Goal: Navigation & Orientation: Understand site structure

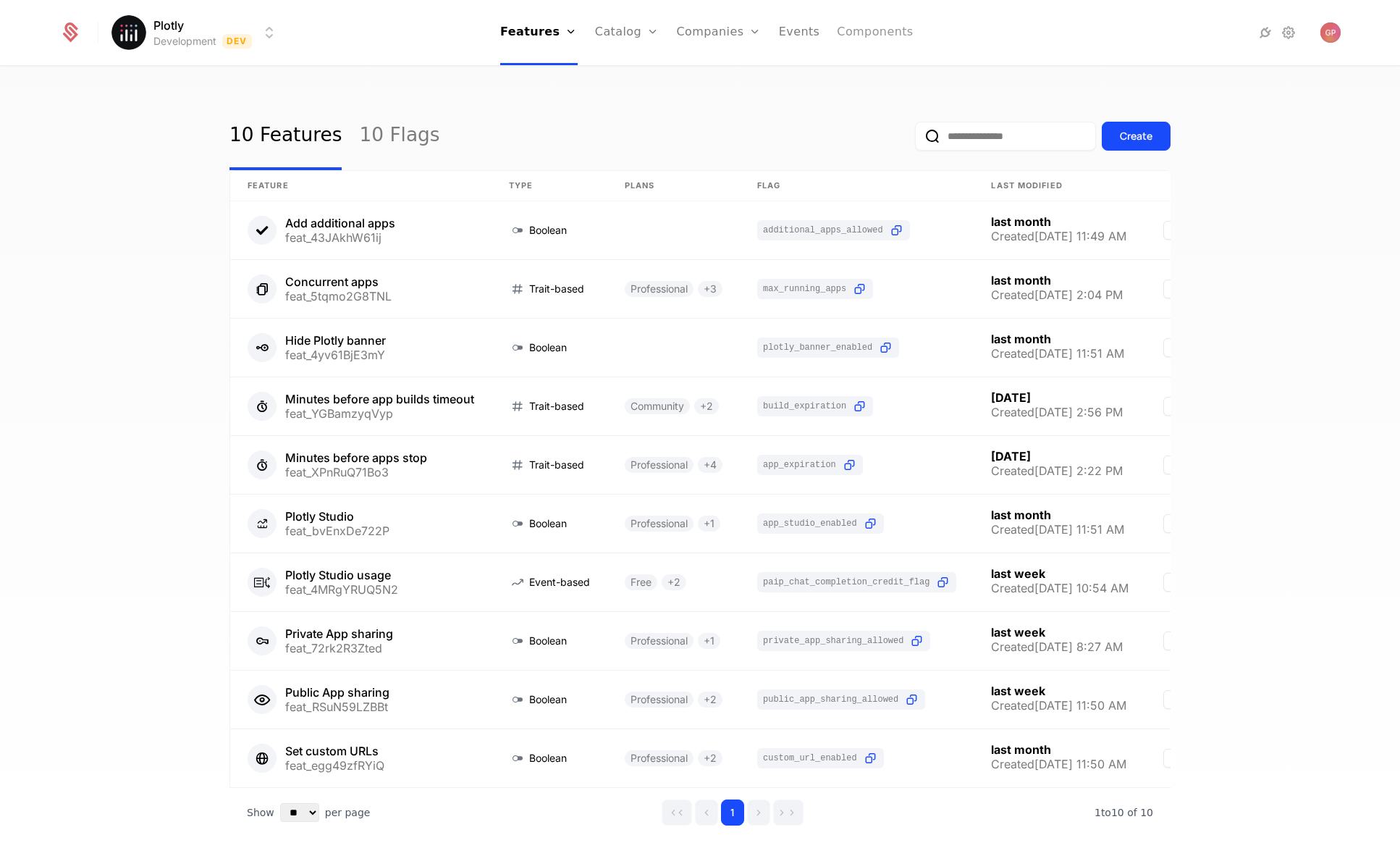
click at [879, 44] on link "Components" at bounding box center [874, 33] width 76 height 65
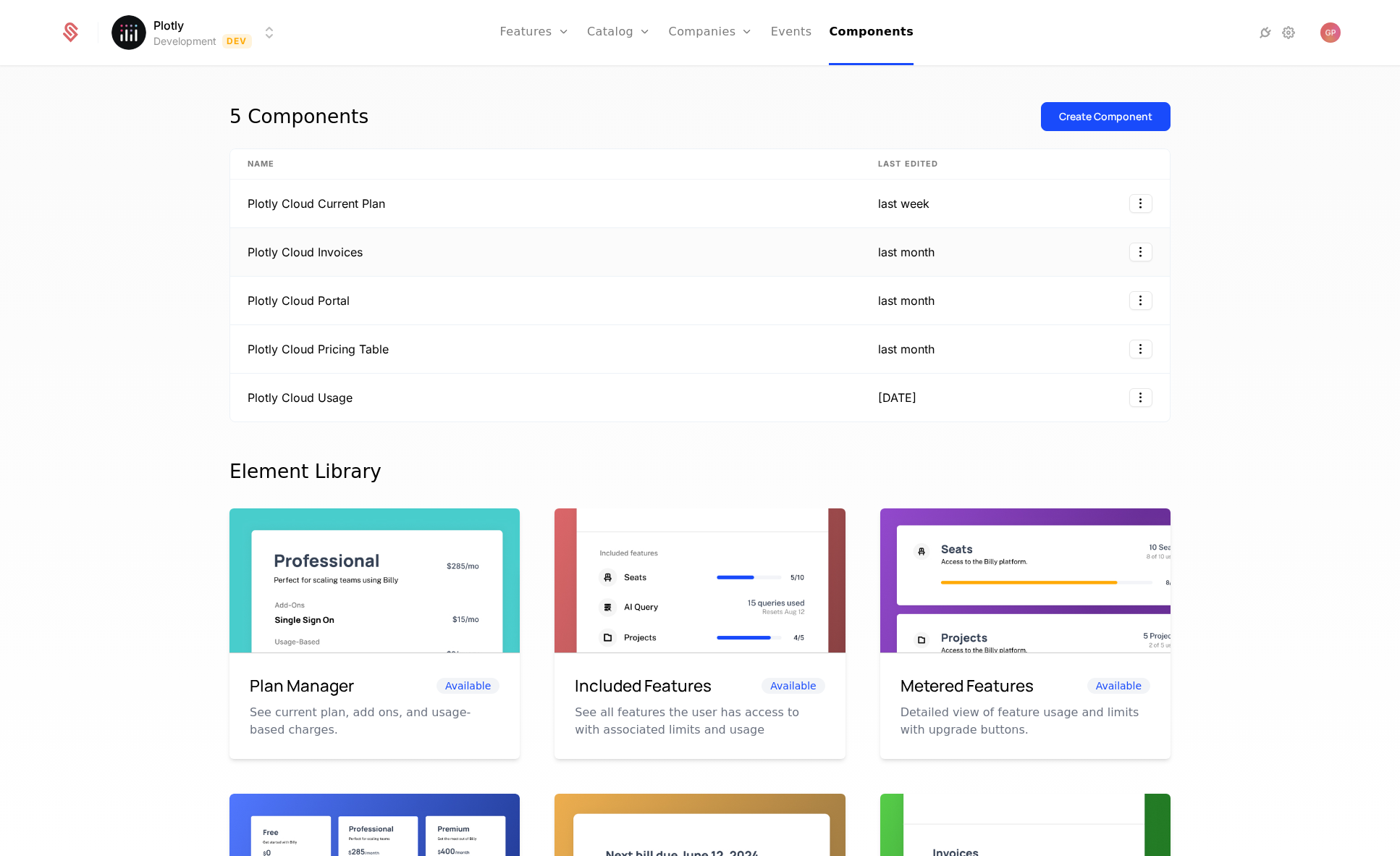
click at [331, 253] on td "Plotly Cloud Invoices" at bounding box center [545, 252] width 630 height 48
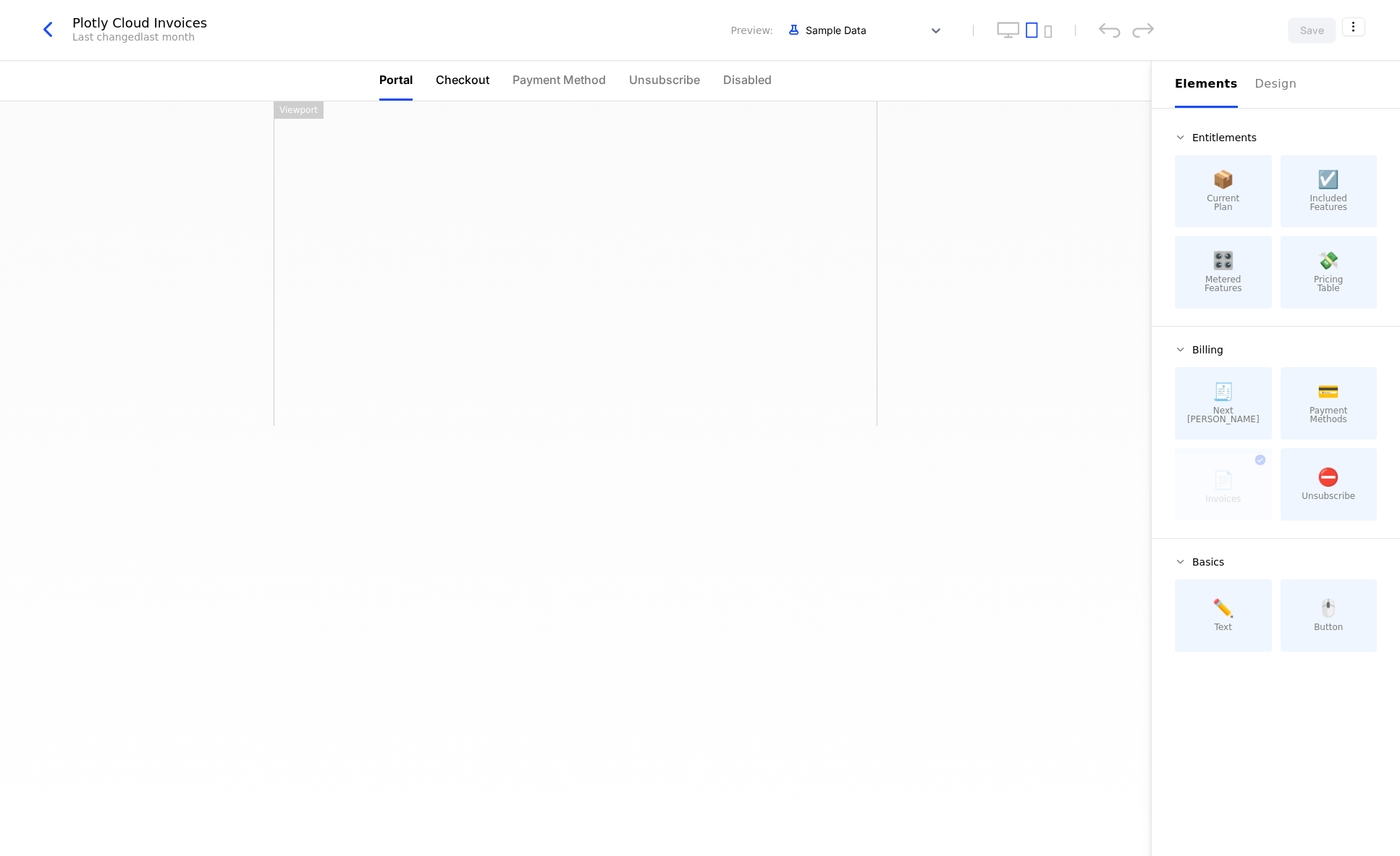
click at [482, 84] on span "Checkout" at bounding box center [462, 79] width 53 height 18
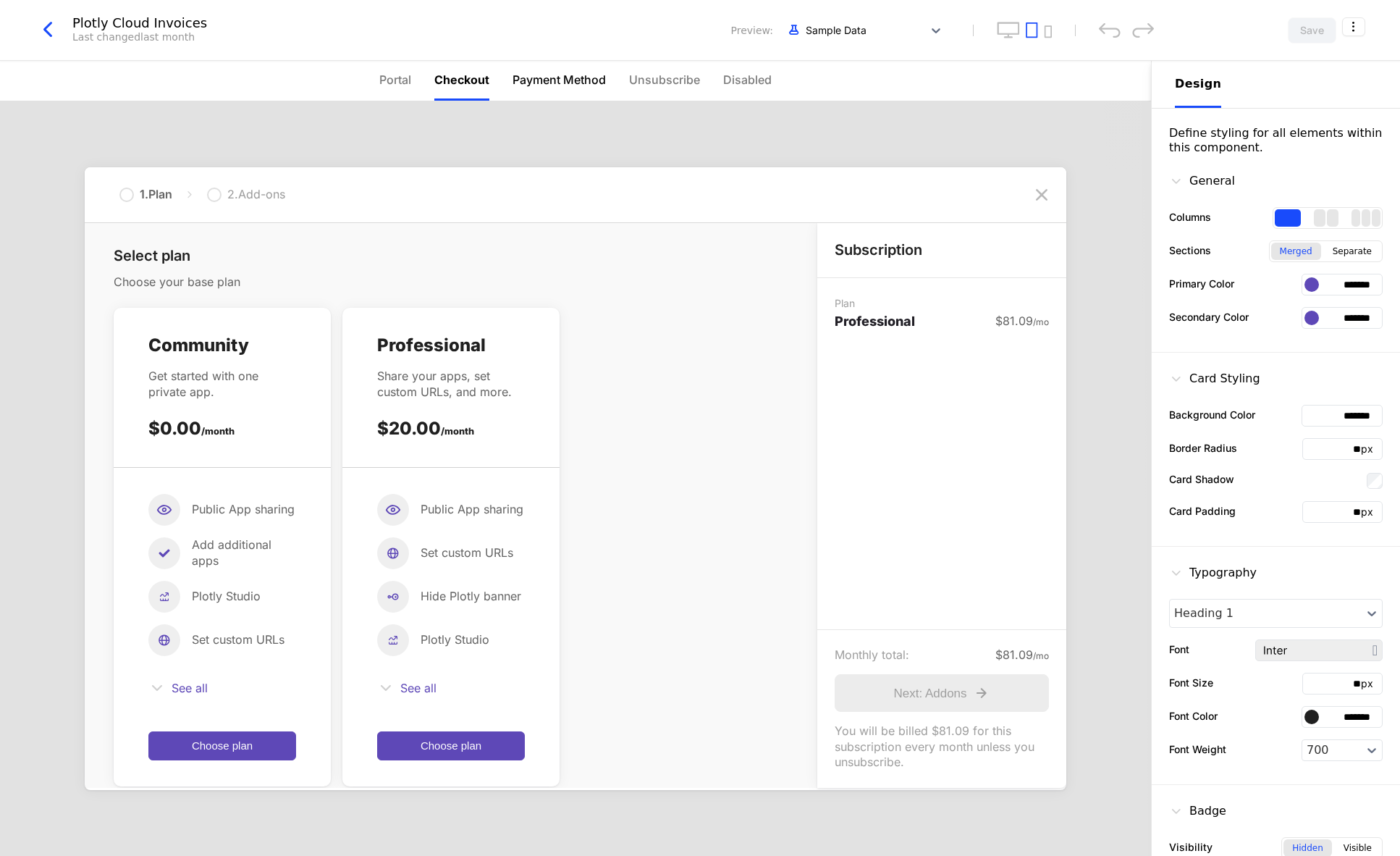
click at [540, 89] on li "Payment Method" at bounding box center [559, 81] width 94 height 40
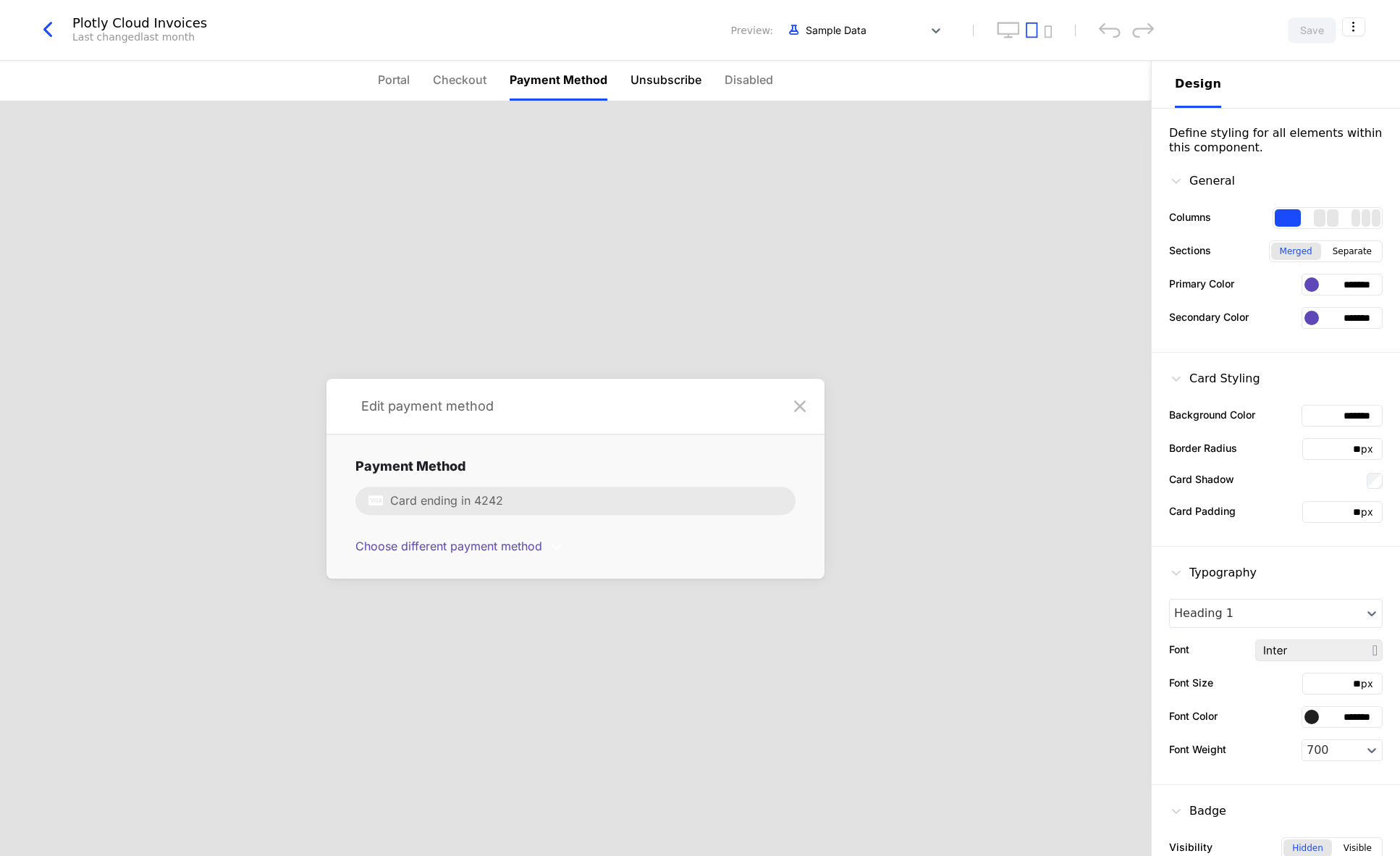
click at [673, 73] on span "Unsubscribe" at bounding box center [665, 79] width 71 height 18
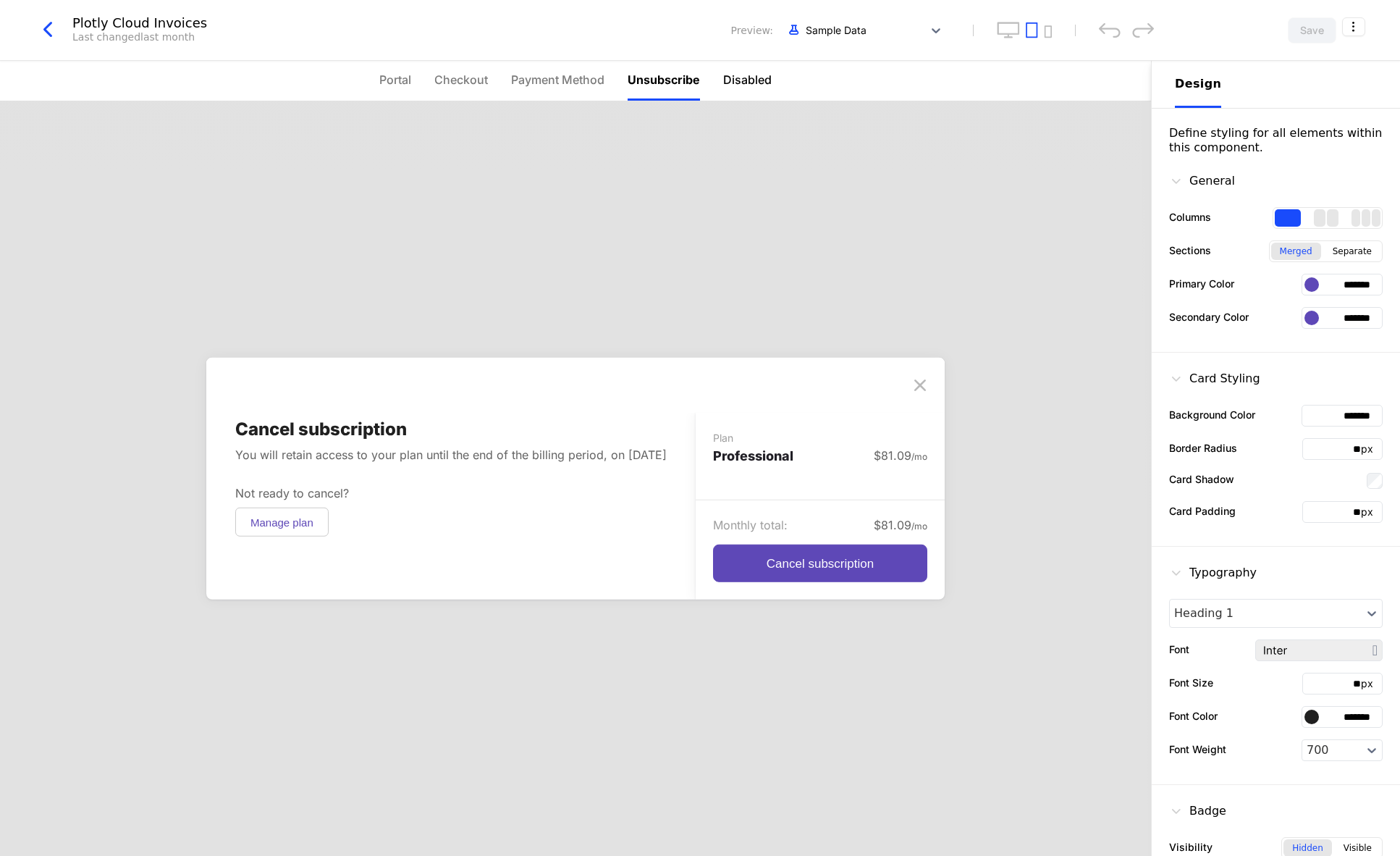
click at [759, 73] on span "Disabled" at bounding box center [747, 79] width 48 height 18
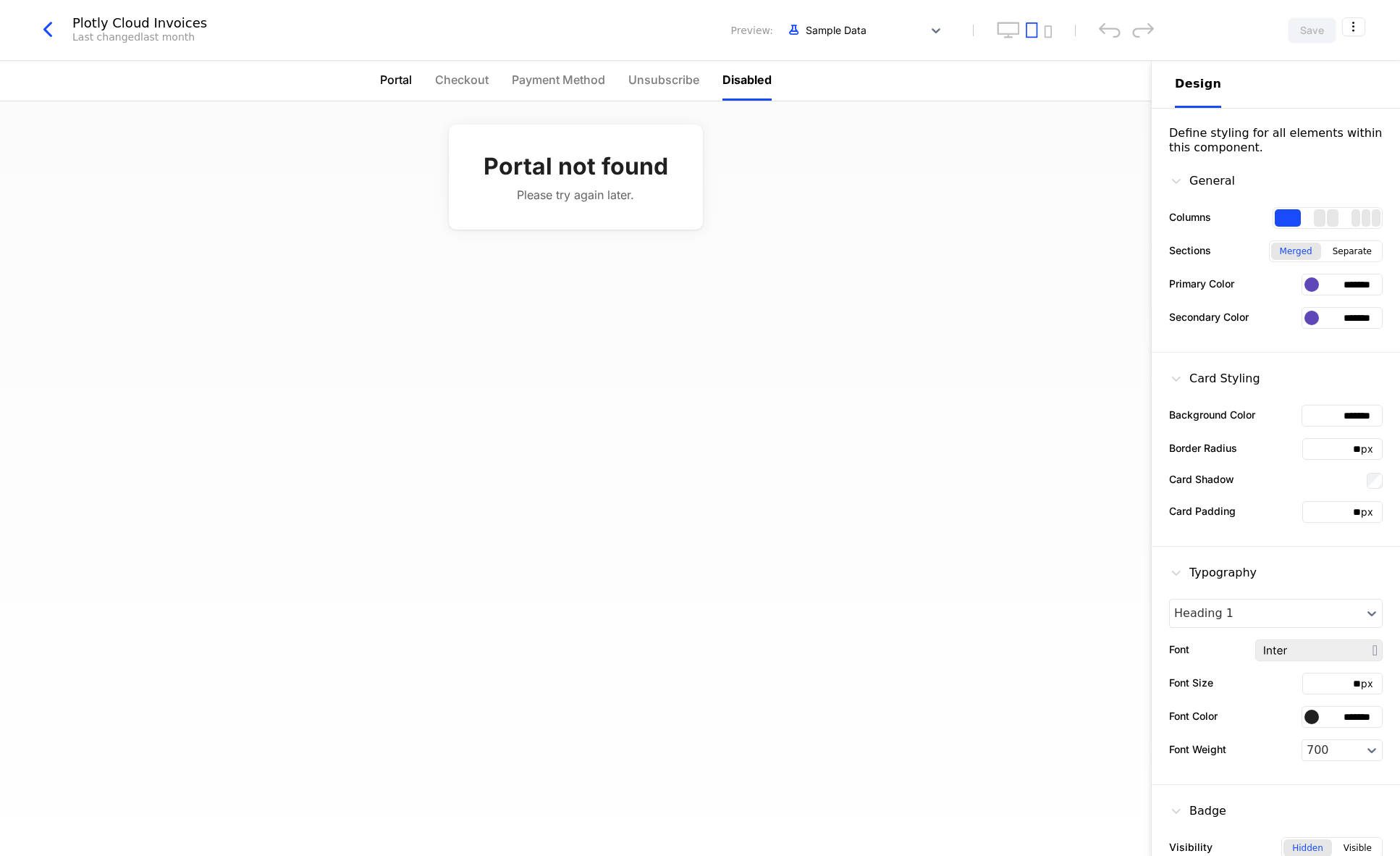
click at [393, 84] on span "Portal" at bounding box center [396, 79] width 32 height 18
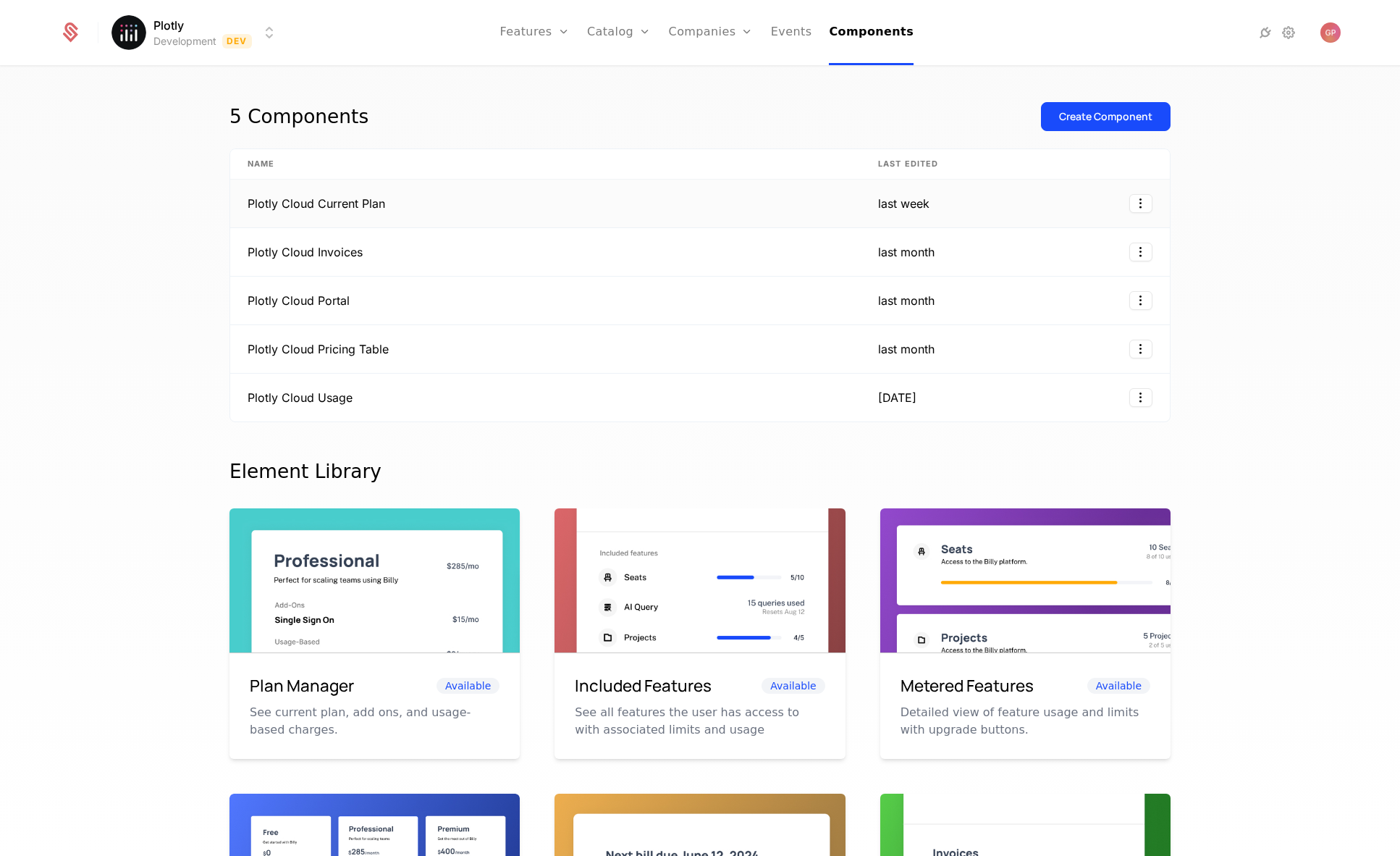
click at [321, 200] on td "Plotly Cloud Current Plan" at bounding box center [545, 204] width 630 height 48
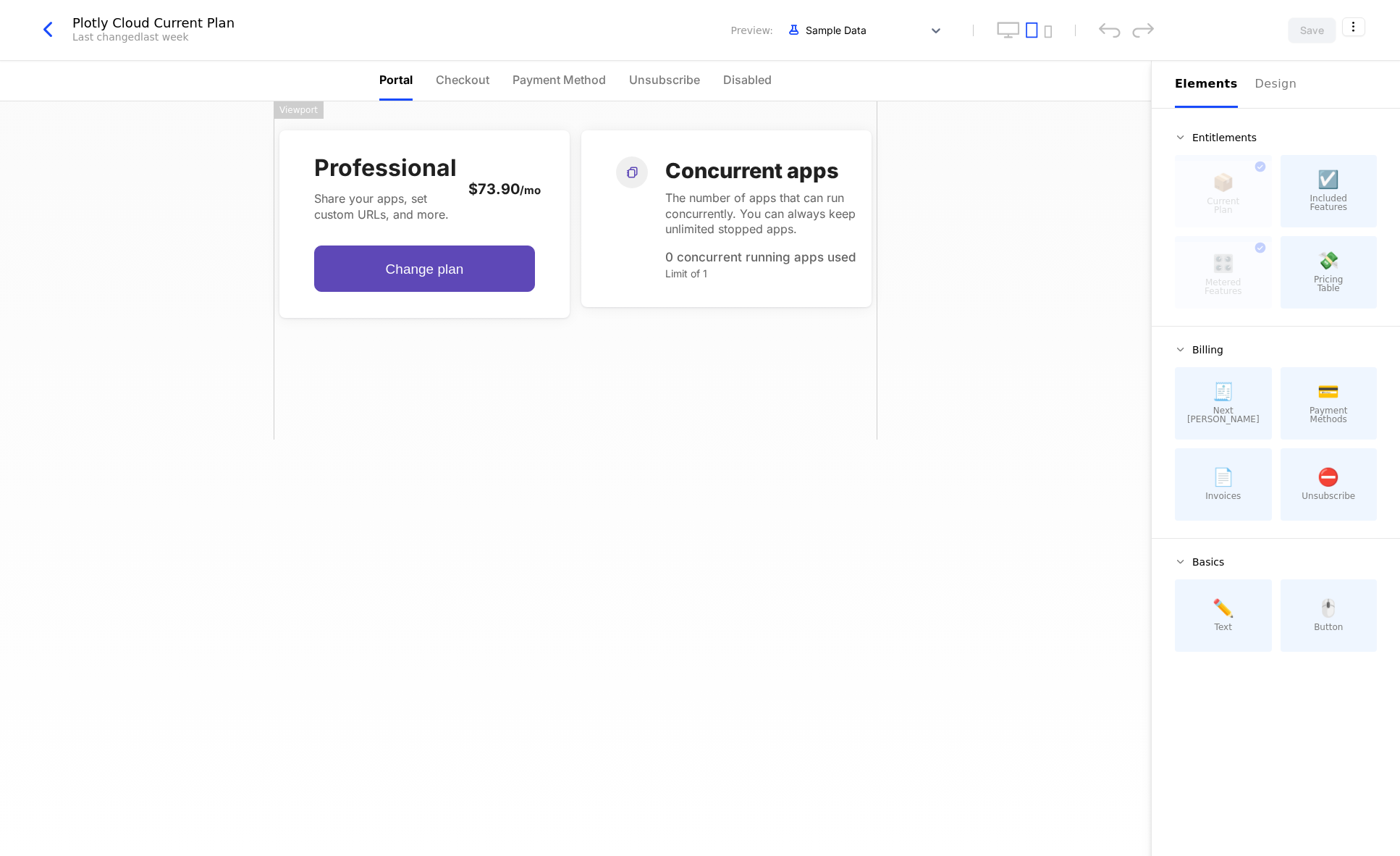
click at [43, 26] on icon "button" at bounding box center [48, 29] width 26 height 26
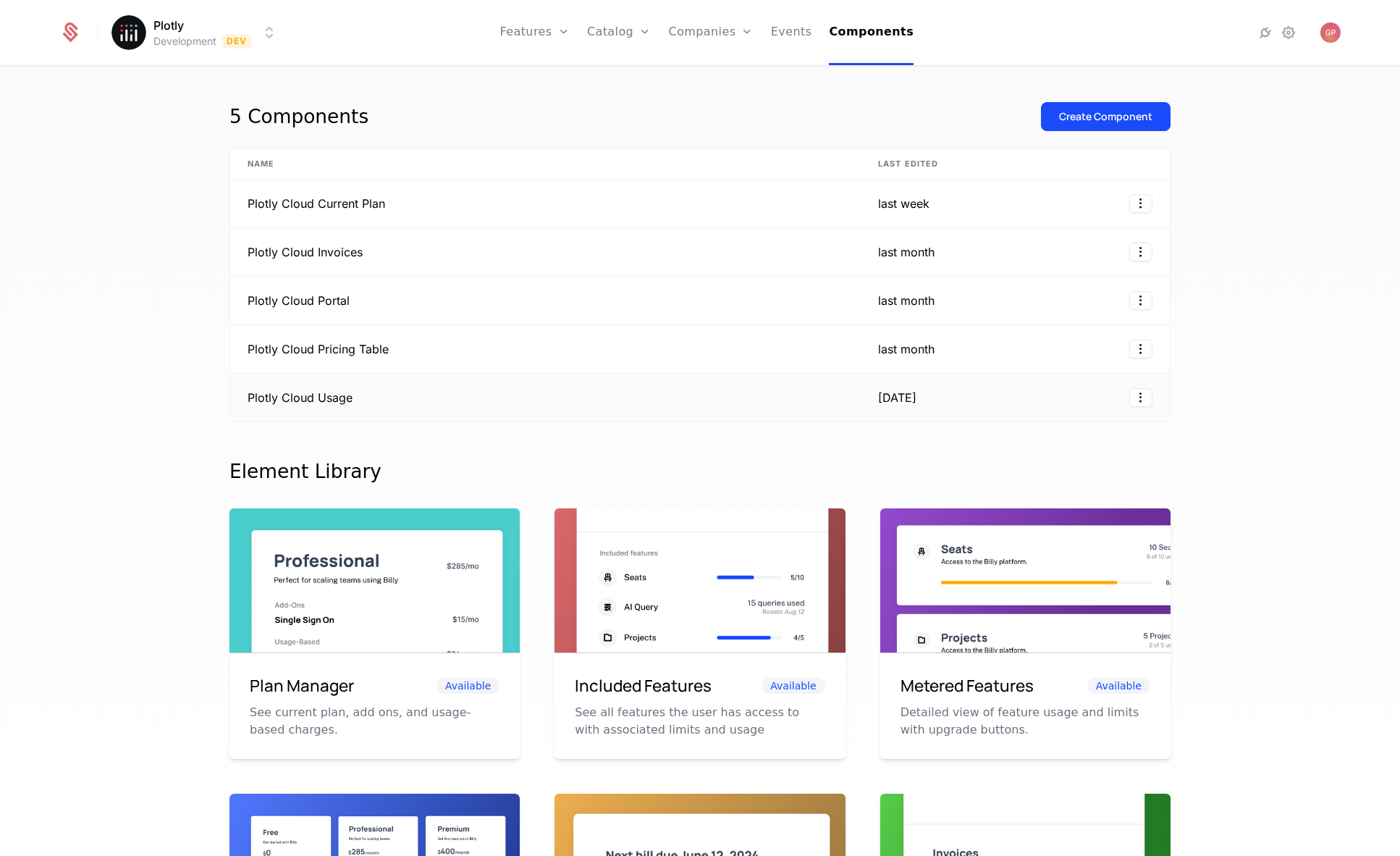
click at [364, 390] on td "Plotly Cloud Usage" at bounding box center [545, 397] width 630 height 48
click at [1283, 219] on div "5 Components Create Component Name Last edited Plotly Cloud Current Plan last w…" at bounding box center [700, 466] width 1400 height 798
